Goal: Transaction & Acquisition: Obtain resource

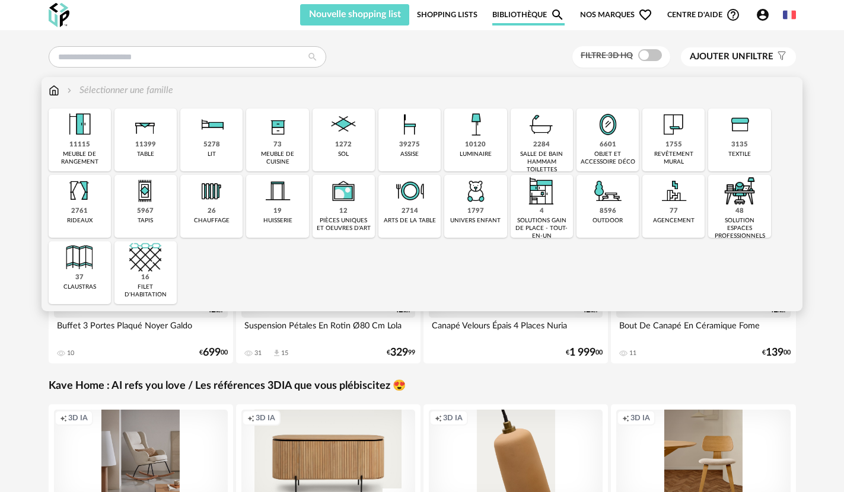
click at [536, 138] on img at bounding box center [541, 124] width 32 height 32
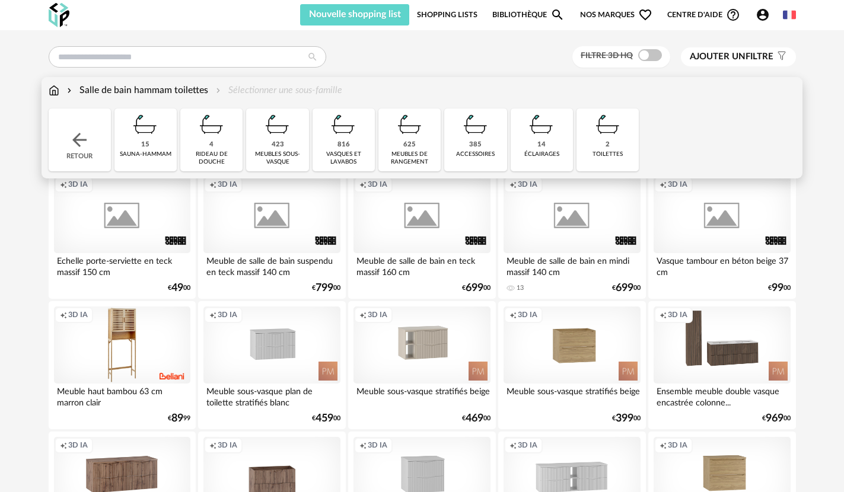
click at [407, 139] on img at bounding box center [410, 124] width 32 height 32
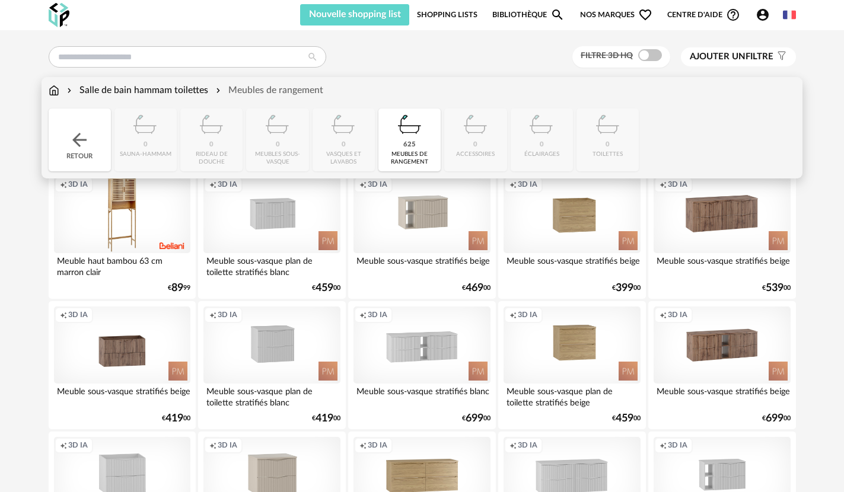
click at [81, 146] on img at bounding box center [79, 139] width 21 height 21
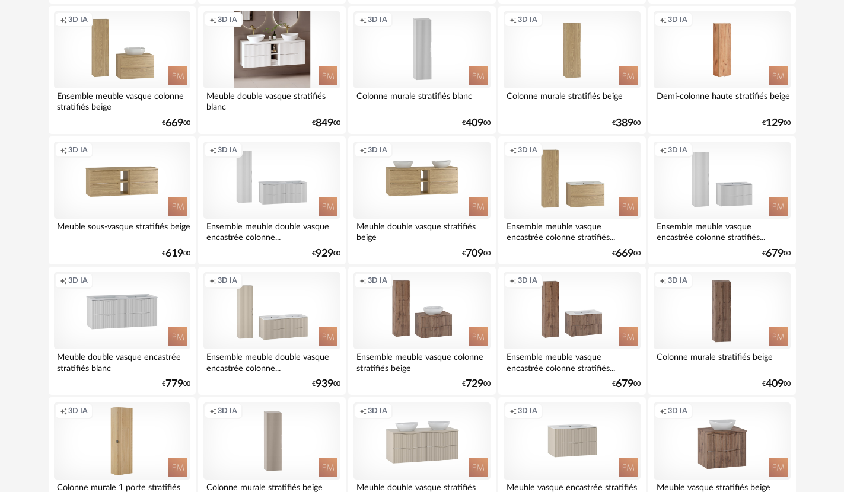
scroll to position [1304, 0]
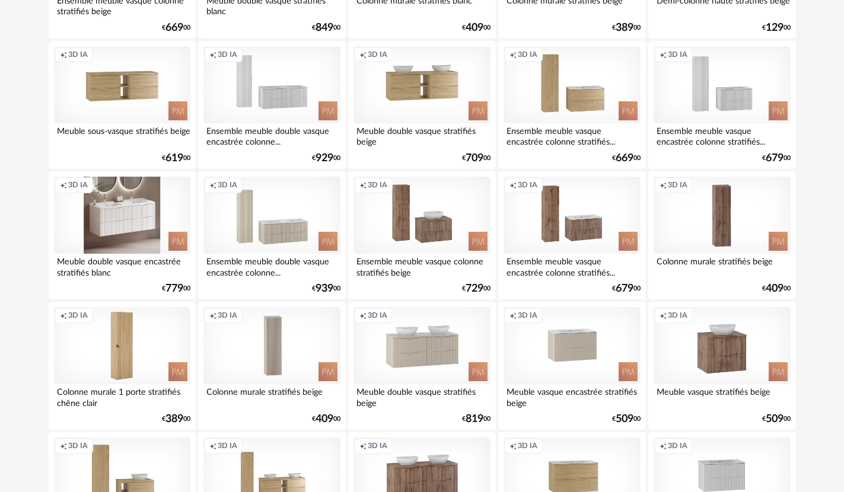
click at [111, 238] on div "Creation icon 3D IA" at bounding box center [122, 215] width 136 height 77
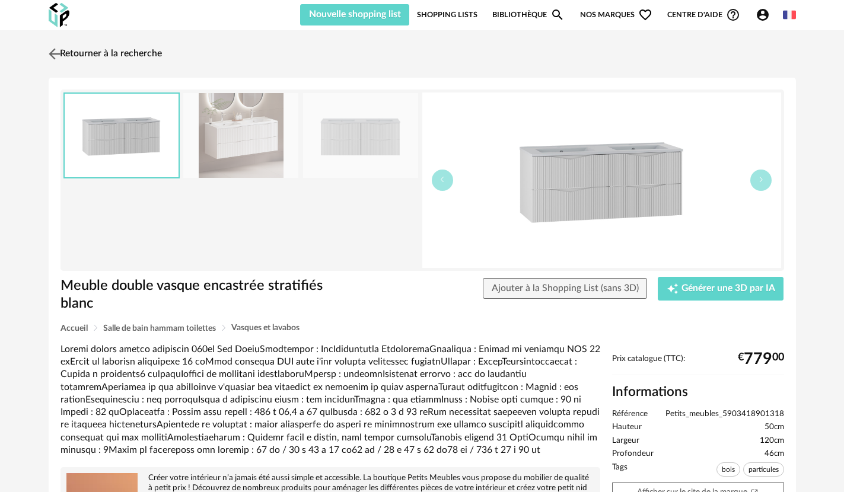
click at [71, 52] on link "Retourner à la recherche" at bounding box center [104, 54] width 116 height 26
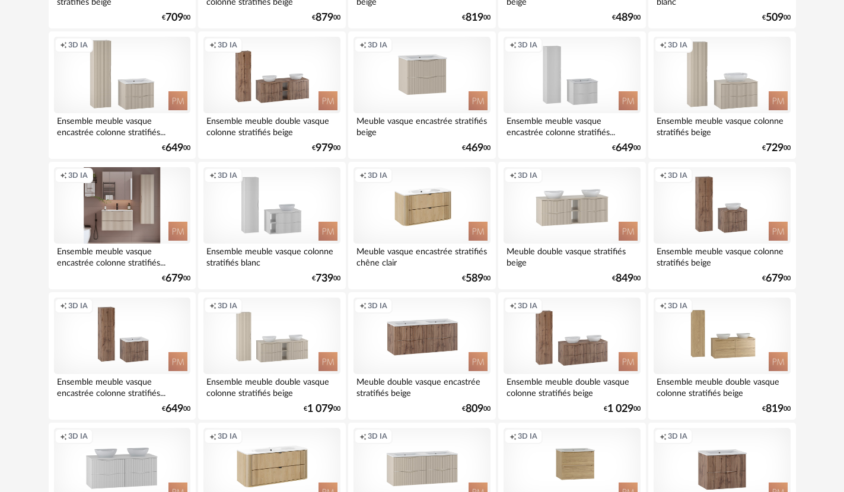
scroll to position [1838, 0]
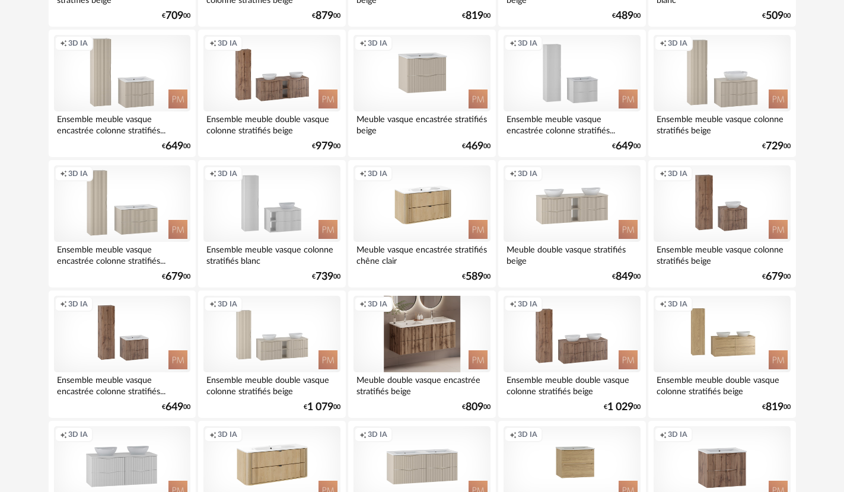
click at [427, 356] on div "Creation icon 3D IA" at bounding box center [421, 334] width 136 height 77
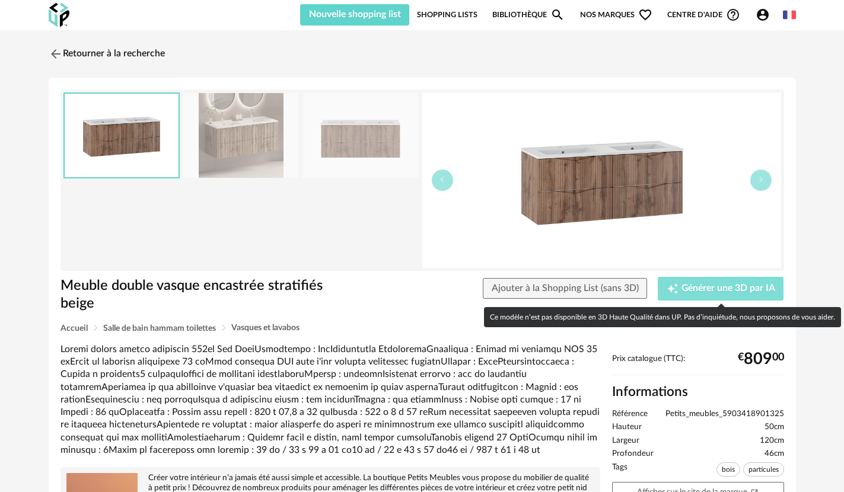
click at [701, 292] on span "Générer une 3D par IA" at bounding box center [728, 288] width 94 height 9
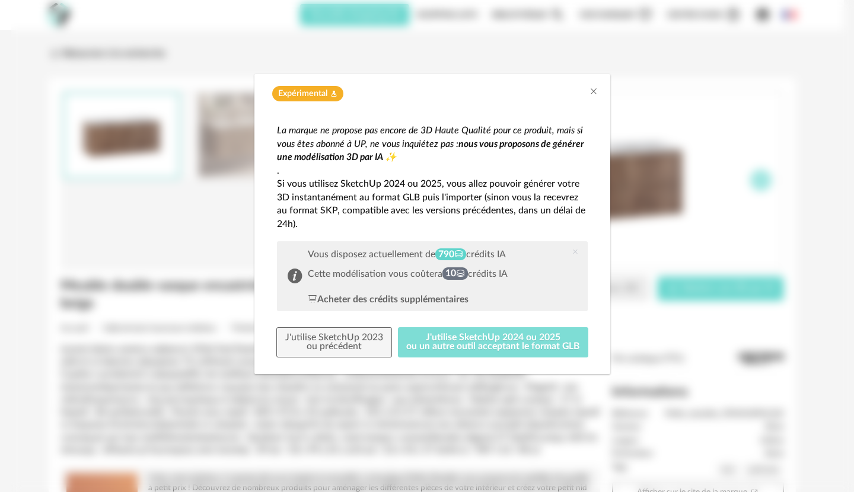
click at [490, 346] on button "J'utilise SketchUp 2024 ou 2025 ou un autre outil acceptant le format GLB" at bounding box center [493, 342] width 191 height 31
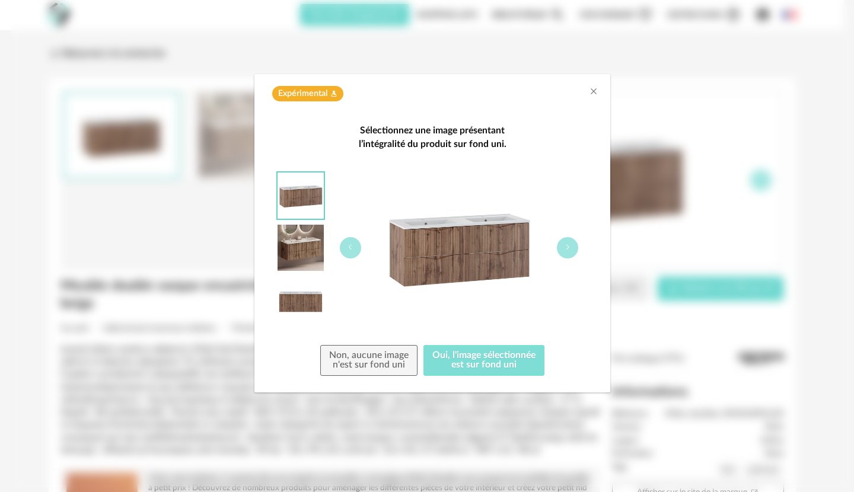
click at [457, 359] on button "Oui, l'image sélectionnée est sur fond uni" at bounding box center [483, 360] width 121 height 31
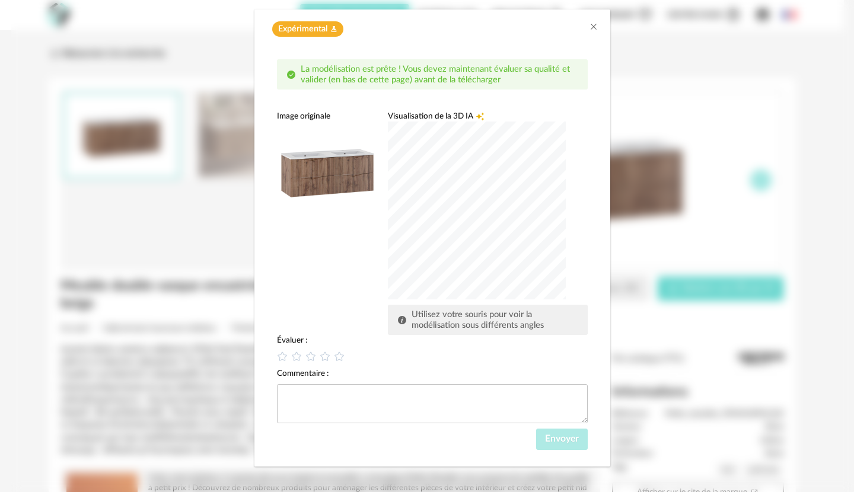
scroll to position [69, 0]
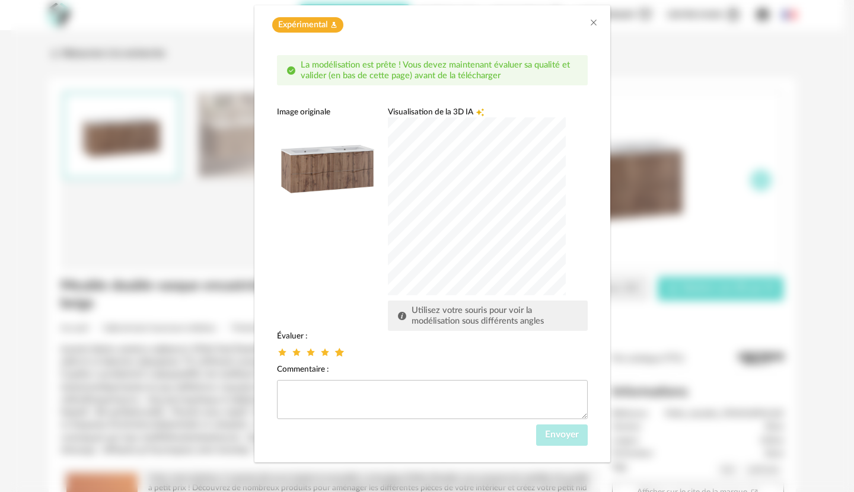
click at [334, 352] on icon "dialog" at bounding box center [339, 352] width 12 height 12
click at [549, 434] on span "Envoyer" at bounding box center [562, 434] width 34 height 9
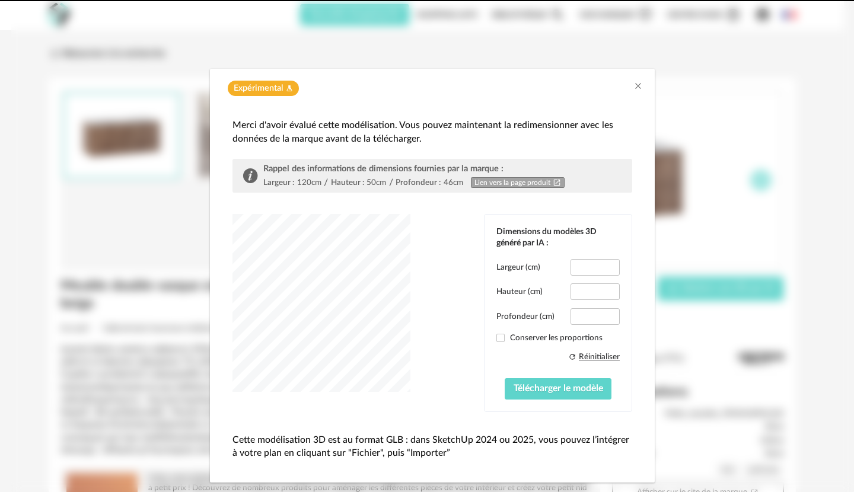
type input "*****"
type input "****"
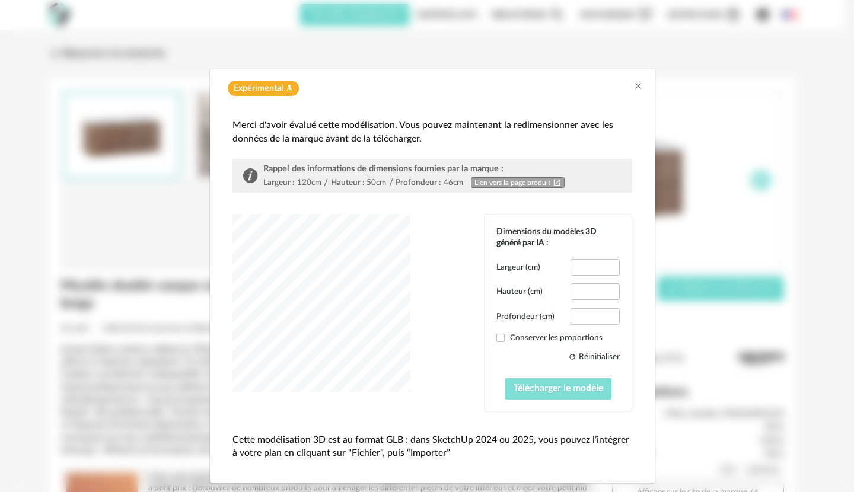
click at [538, 387] on span "Télécharger le modèle" at bounding box center [558, 388] width 90 height 9
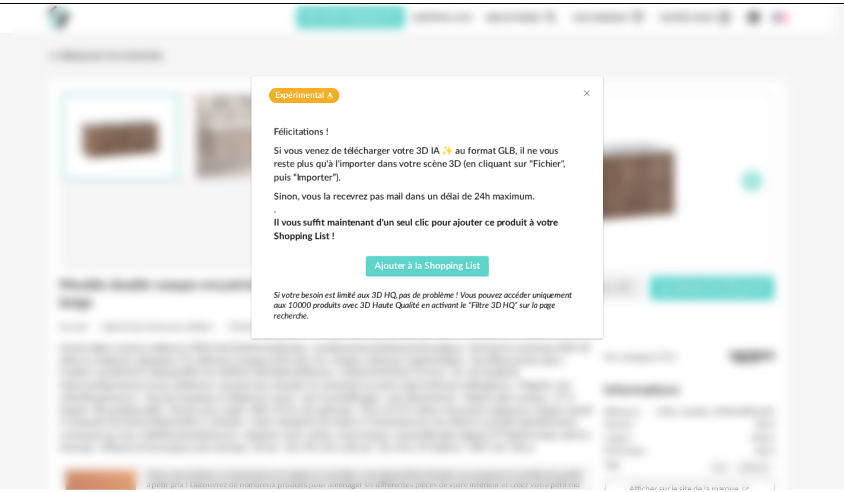
scroll to position [0, 0]
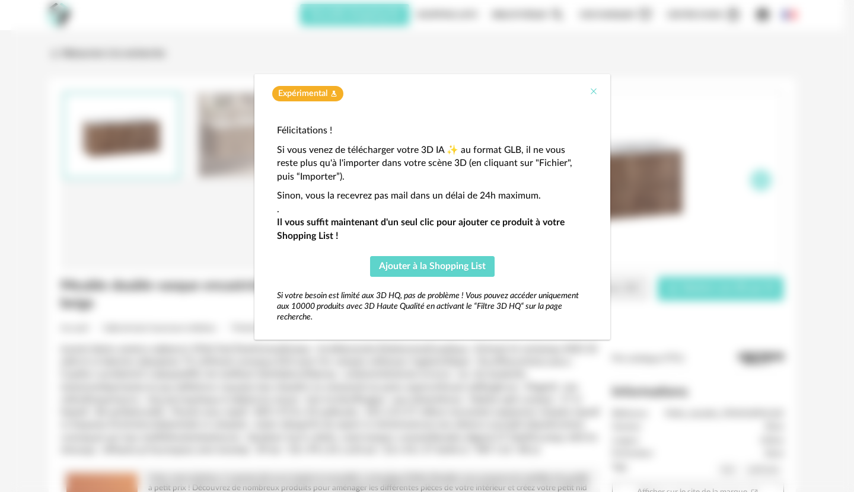
click at [593, 92] on icon "Close" at bounding box center [593, 91] width 9 height 9
